Goal: Information Seeking & Learning: Learn about a topic

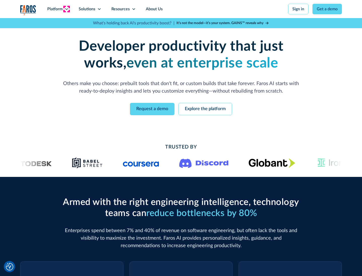
click at [66, 9] on icon at bounding box center [67, 9] width 4 height 4
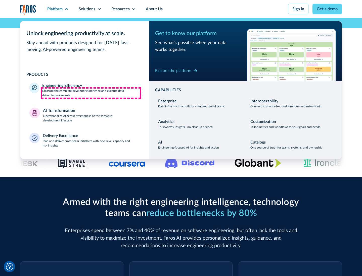
click at [91, 93] on p "Measure the complete developer experience and execute data-driven improvements" at bounding box center [90, 93] width 97 height 9
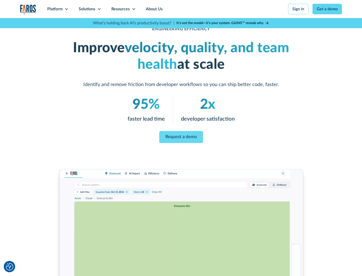
click at [181, 137] on link "Request a demo" at bounding box center [181, 137] width 44 height 12
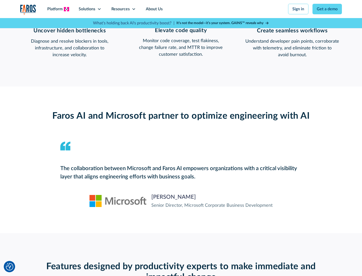
click at [66, 9] on icon at bounding box center [67, 9] width 4 height 4
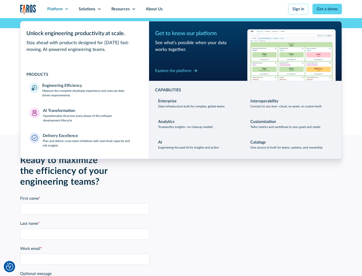
scroll to position [1101, 0]
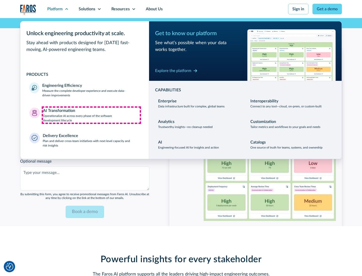
click at [91, 115] on p "Operationalize AI across every phase of the software development lifecycle" at bounding box center [91, 118] width 97 height 9
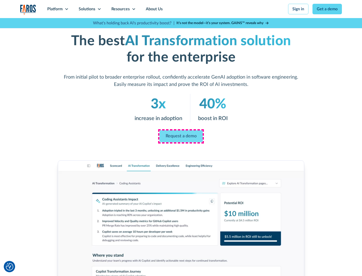
click at [181, 136] on link "Request a demo" at bounding box center [180, 137] width 43 height 12
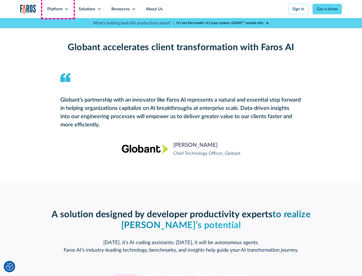
click at [58, 9] on div "Platform" at bounding box center [54, 9] width 15 height 6
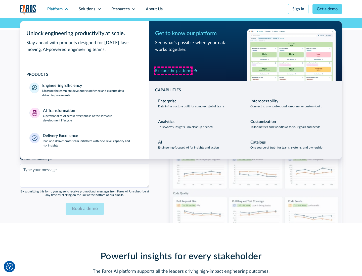
scroll to position [1222, 0]
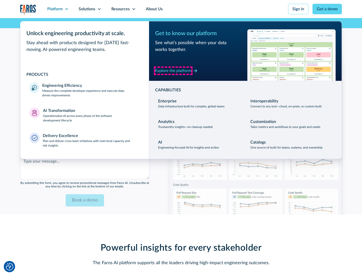
click at [173, 71] on div "Explore the platform" at bounding box center [173, 71] width 36 height 6
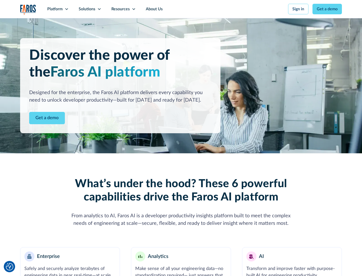
click at [47, 118] on link "Get a demo" at bounding box center [47, 118] width 36 height 12
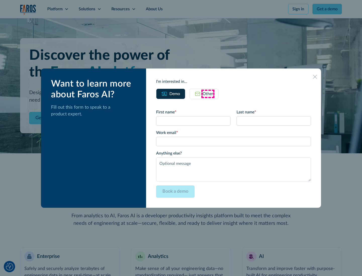
click at [208, 94] on div "Other" at bounding box center [207, 94] width 11 height 6
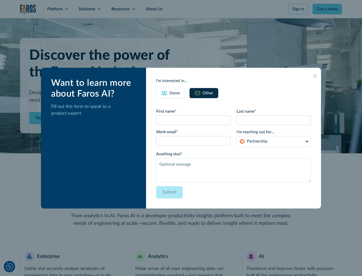
click at [174, 93] on div "Demo" at bounding box center [174, 93] width 11 height 6
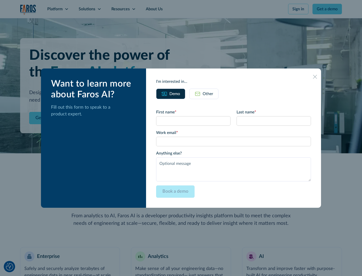
click at [315, 77] on icon at bounding box center [315, 77] width 4 height 4
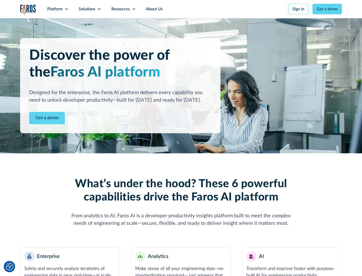
click at [66, 9] on icon at bounding box center [67, 9] width 4 height 4
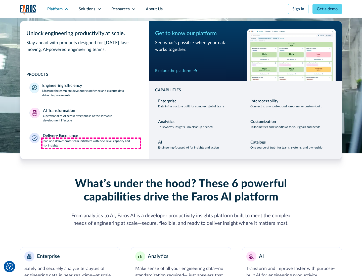
click at [91, 143] on p "Plan and deliver cross-team initiatives with next-level capacity and risk insig…" at bounding box center [91, 143] width 97 height 9
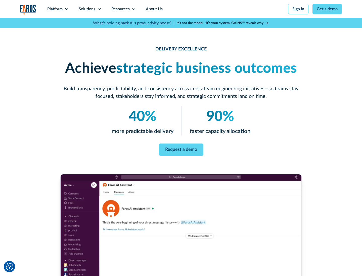
click at [99, 9] on icon at bounding box center [99, 9] width 4 height 4
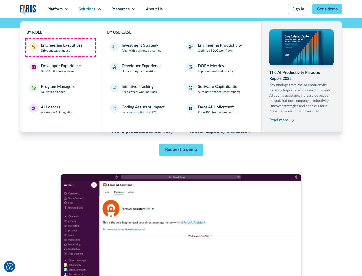
click at [60, 48] on div "Engineering Executives" at bounding box center [61, 45] width 41 height 6
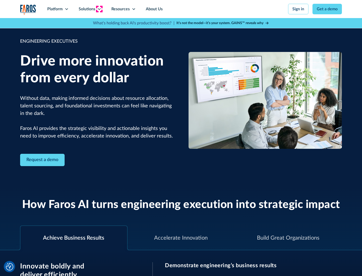
click at [99, 9] on icon at bounding box center [99, 9] width 4 height 4
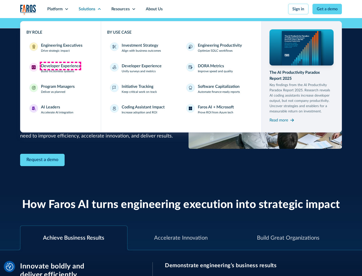
click at [60, 66] on div "Developer Experience" at bounding box center [61, 66] width 40 height 6
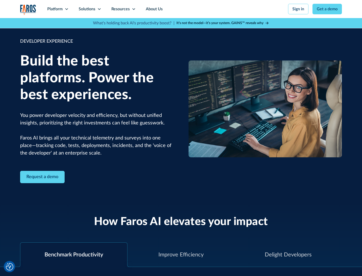
click at [90, 9] on div "Solutions" at bounding box center [87, 9] width 17 height 6
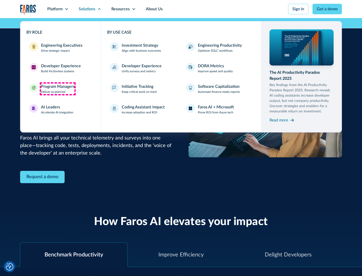
click at [57, 89] on div "Program Managers" at bounding box center [58, 87] width 34 height 6
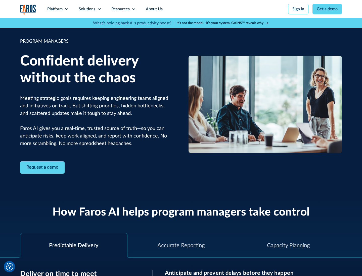
click at [99, 9] on icon at bounding box center [99, 9] width 4 height 4
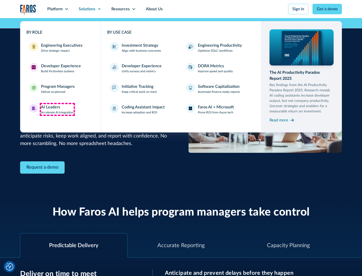
click at [57, 109] on div "AI Leaders" at bounding box center [50, 107] width 19 height 6
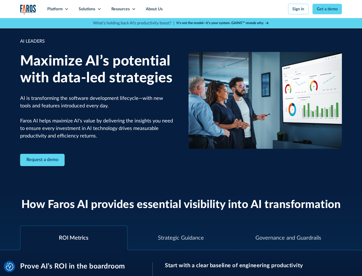
click at [99, 9] on icon at bounding box center [99, 9] width 4 height 4
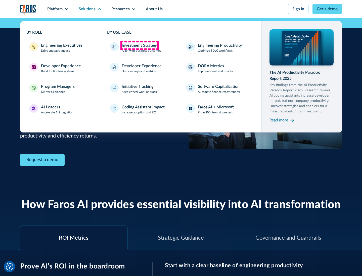
click at [139, 45] on div "Investment Strategy" at bounding box center [140, 45] width 36 height 6
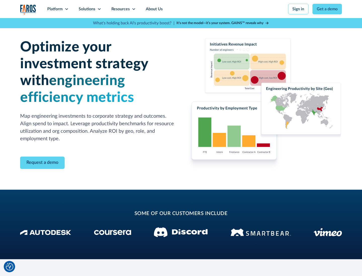
click at [99, 9] on icon at bounding box center [99, 9] width 4 height 4
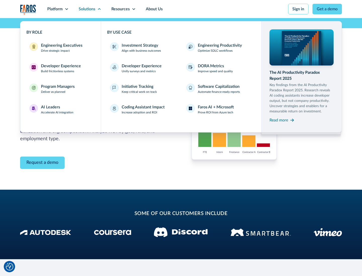
click at [215, 112] on p "Prove ROI from Azure tech" at bounding box center [215, 112] width 35 height 5
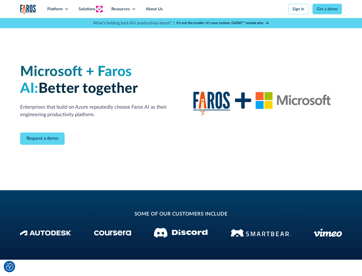
click at [99, 9] on icon at bounding box center [99, 9] width 4 height 4
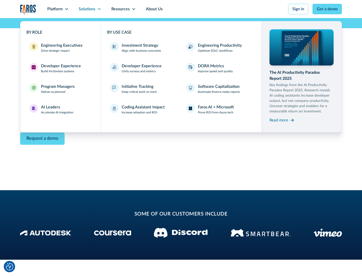
click at [278, 120] on div "Read more" at bounding box center [278, 120] width 19 height 6
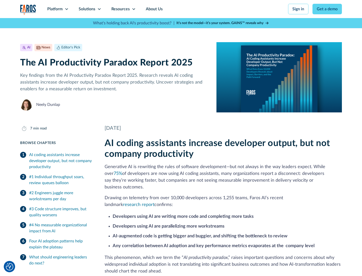
click at [133, 9] on icon at bounding box center [134, 9] width 4 height 4
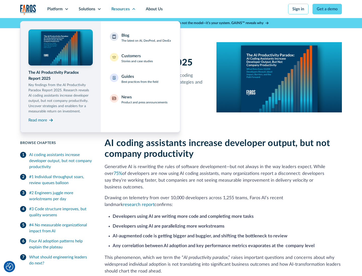
click at [146, 38] on div "Blog The latest on AI, DevProd, and DevEx" at bounding box center [145, 37] width 49 height 11
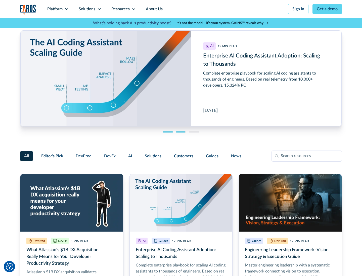
click at [327, 9] on link "Get a demo" at bounding box center [326, 9] width 29 height 11
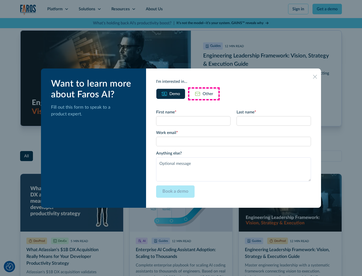
click at [204, 94] on div "Other" at bounding box center [207, 94] width 11 height 6
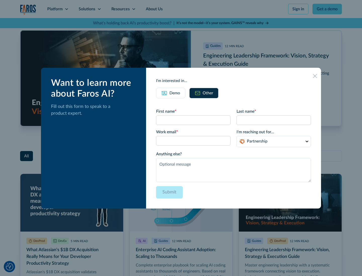
click at [315, 76] on icon at bounding box center [315, 76] width 4 height 4
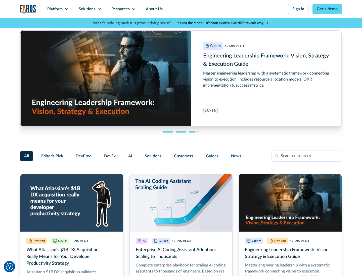
click at [153, 9] on link "About Us" at bounding box center [154, 9] width 27 height 18
